Goal: Information Seeking & Learning: Understand process/instructions

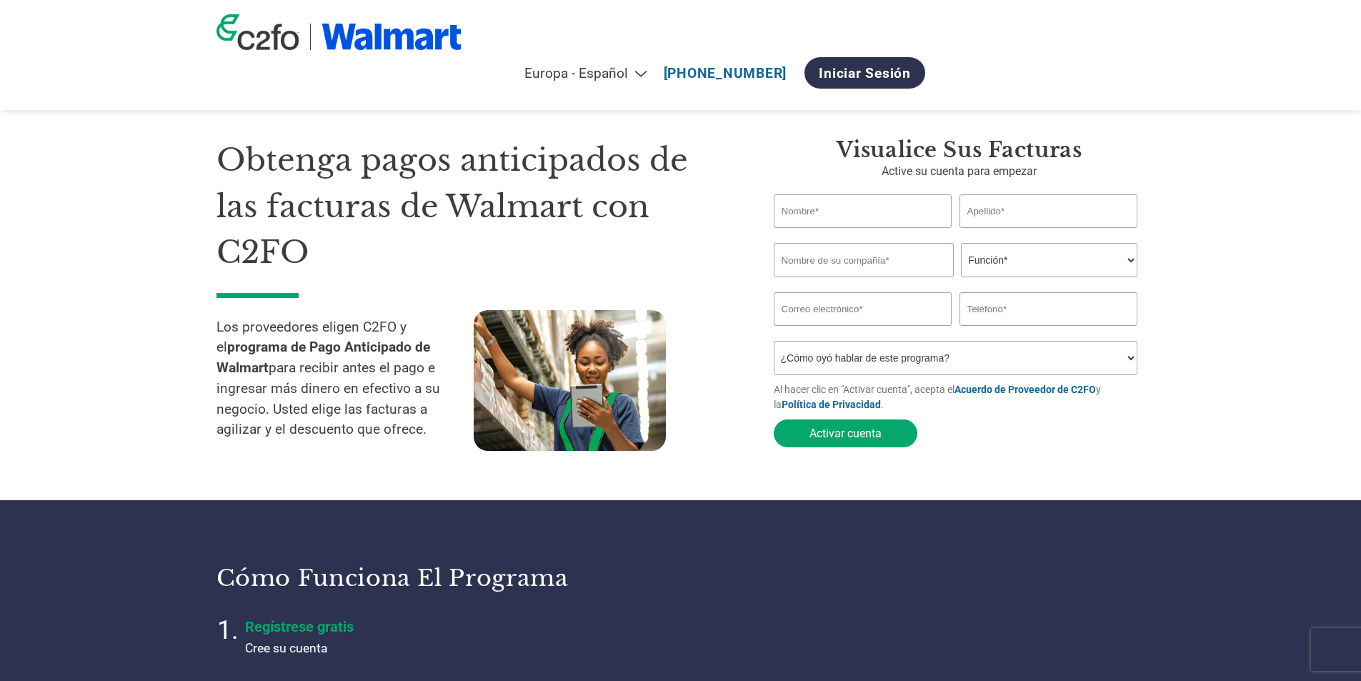
select select "es-ES"
click at [822, 357] on select "¿Cómo oyó hablar de este programa? Recibió una carta Correo electrónico Redes s…" at bounding box center [956, 358] width 364 height 34
click at [679, 243] on h1 "Obtenga pagos anticipados de las facturas de Walmart con C2FO" at bounding box center [474, 206] width 515 height 139
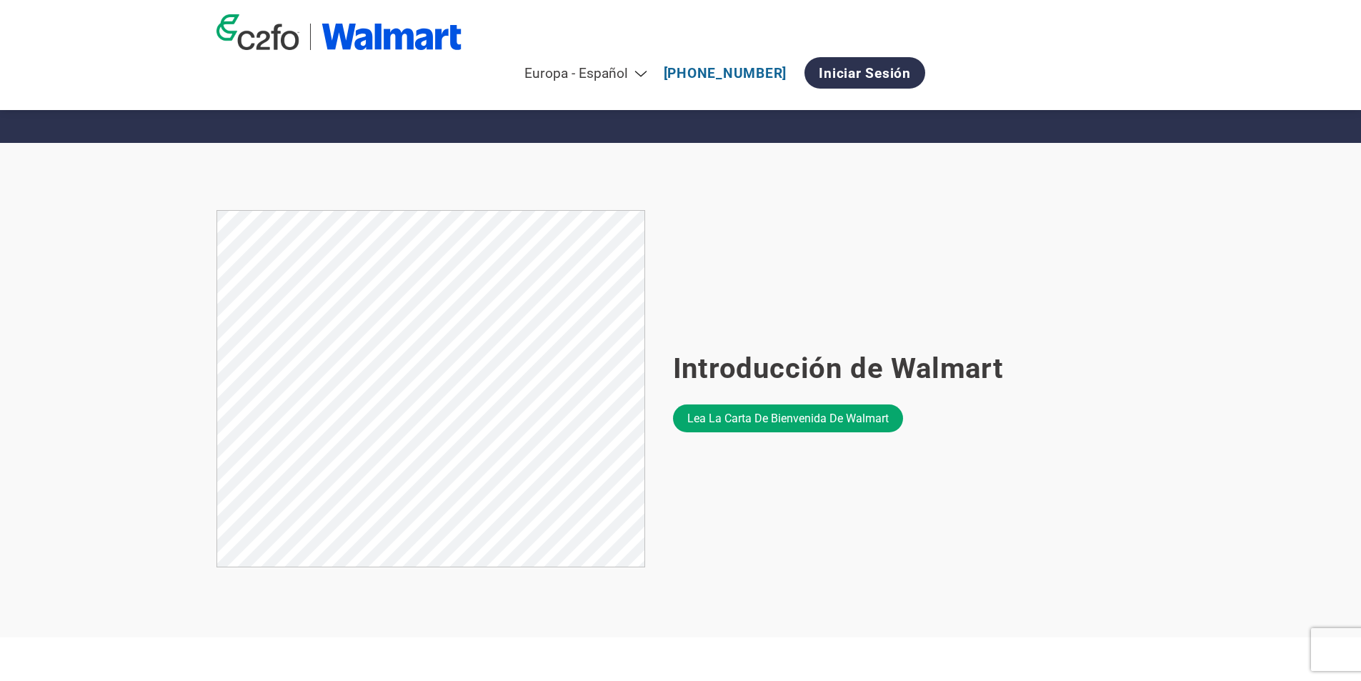
scroll to position [786, 0]
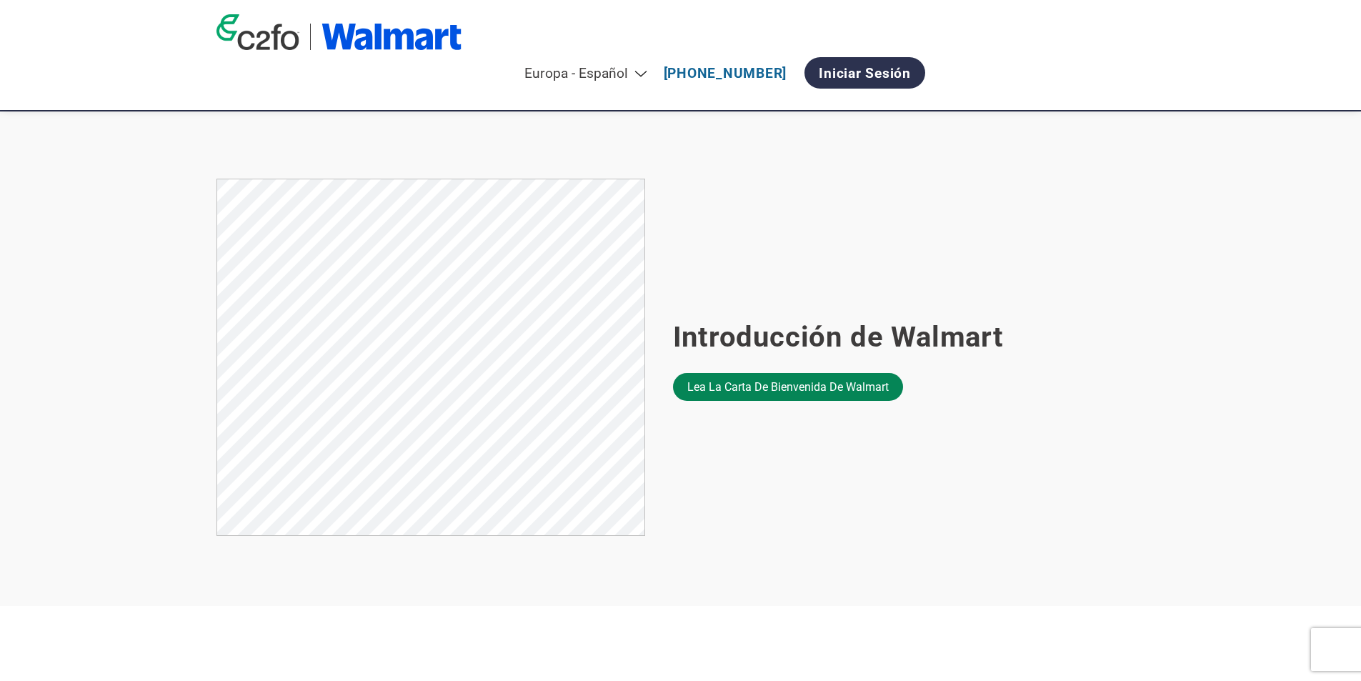
click at [718, 394] on font "Lea la carta de bienvenida de Walmart" at bounding box center [788, 387] width 202 height 14
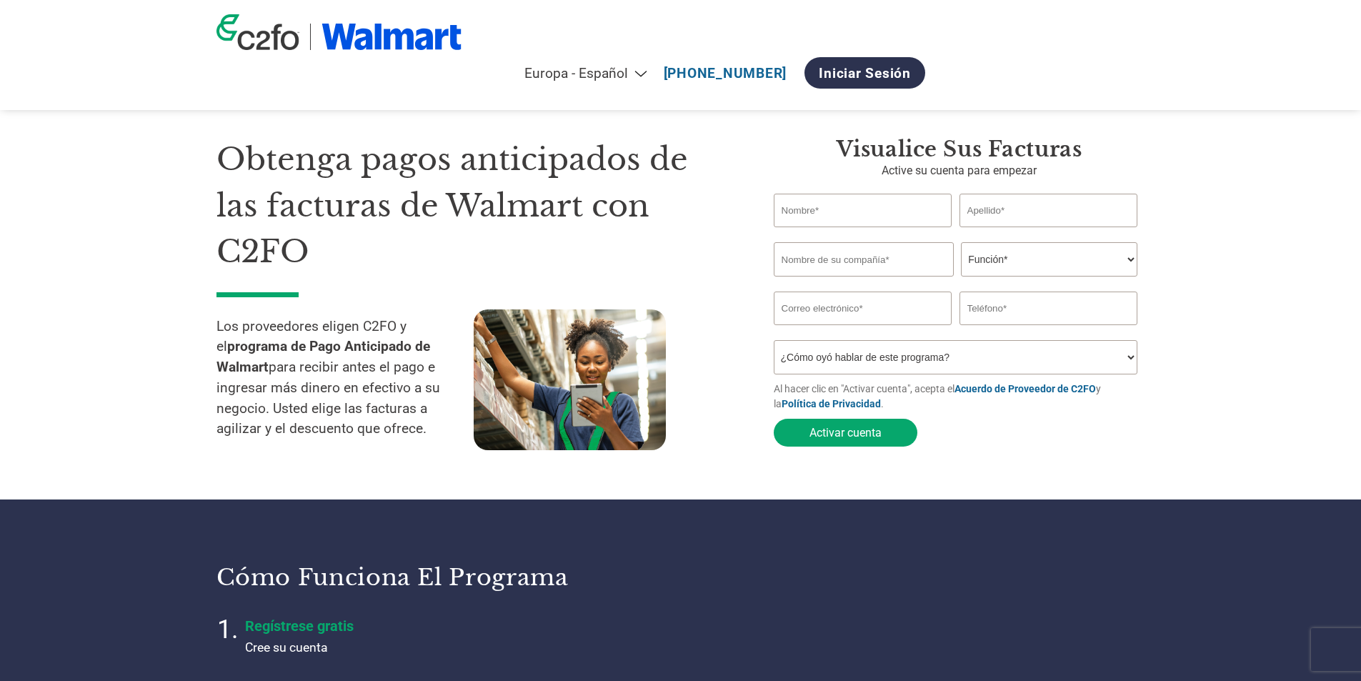
scroll to position [0, 0]
click at [787, 65] on font "[PHONE_NUMBER]" at bounding box center [726, 73] width 124 height 16
click at [893, 50] on div "Américas - Inglés Américas - Español [GEOGRAPHIC_DATA] - Português Américas - F…" at bounding box center [572, 73] width 710 height 46
drag, startPoint x: 893, startPoint y: 37, endPoint x: 1018, endPoint y: 37, distance: 125.1
click at [926, 50] on div "Américas - Inglés Américas - Español [GEOGRAPHIC_DATA] - Português Américas - F…" at bounding box center [572, 73] width 710 height 46
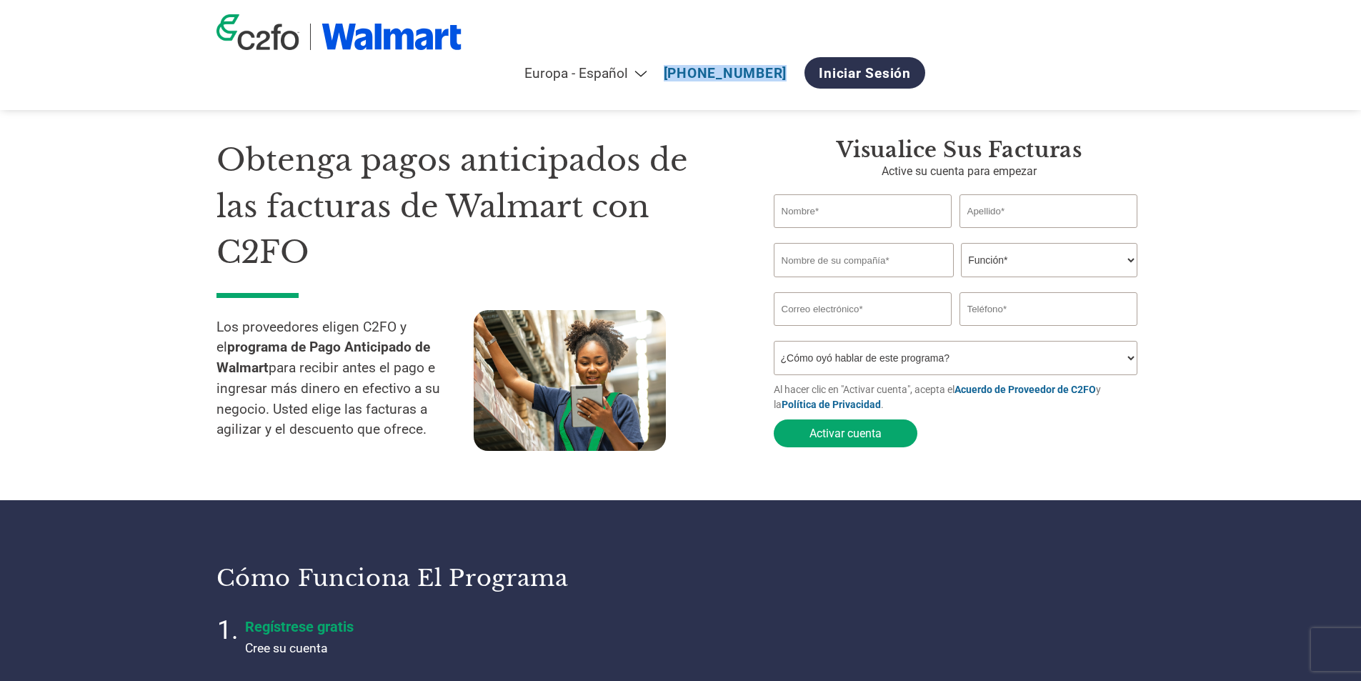
copy font "[PHONE_NUMBER]"
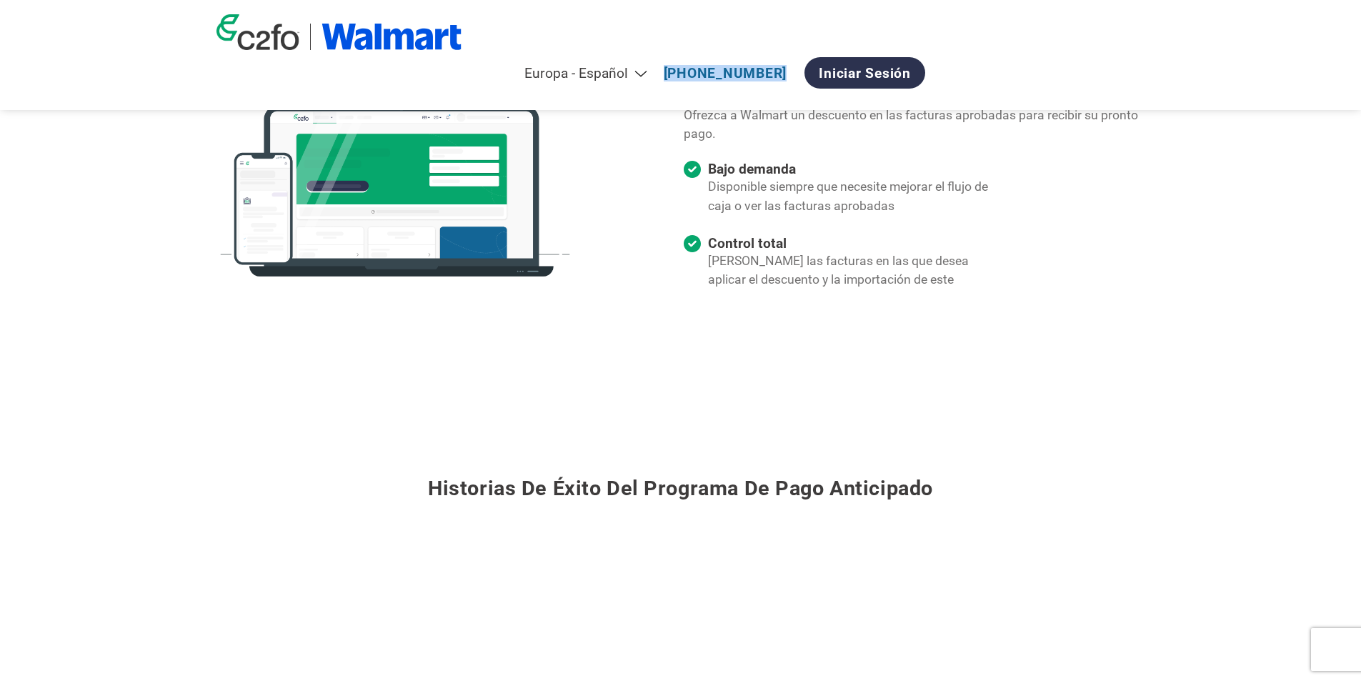
scroll to position [1085, 0]
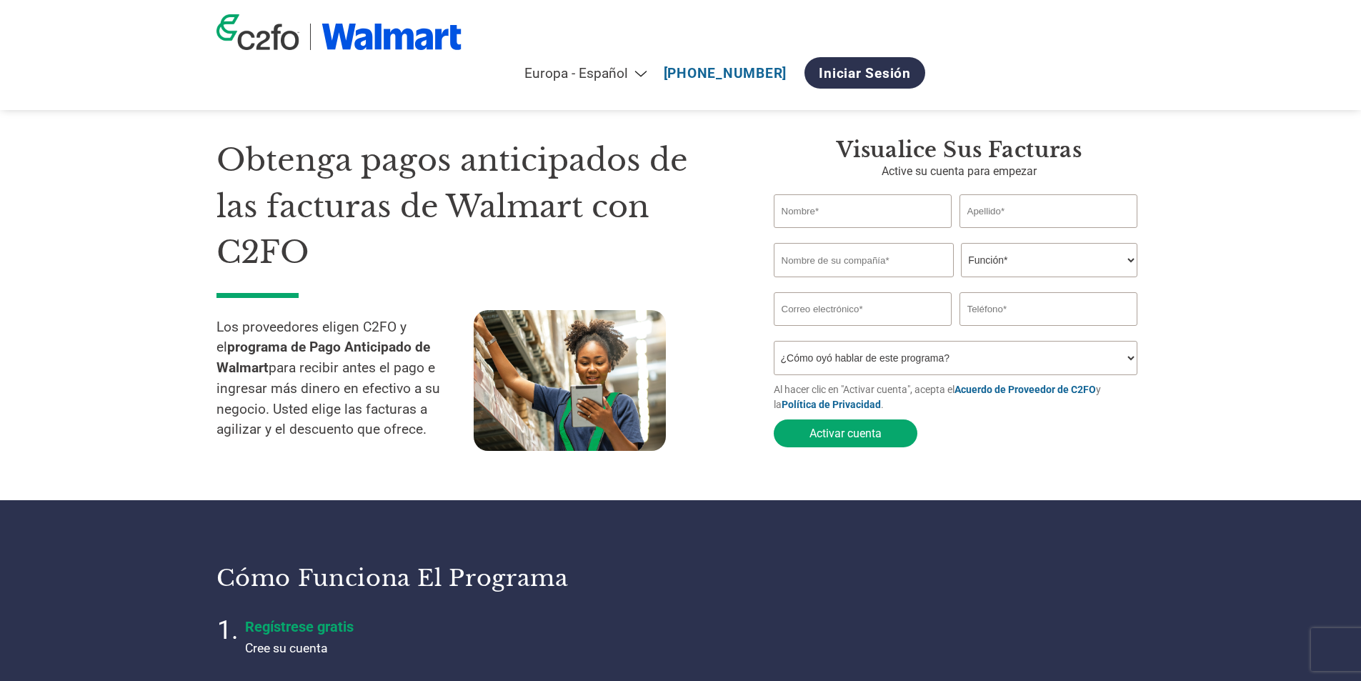
select select "es-ES"
click at [917, 258] on input "text" at bounding box center [864, 260] width 180 height 34
click at [989, 259] on select "Función* Director financiero Interventor Gestor de créditos Director de finanza…" at bounding box center [1049, 260] width 177 height 34
